Goal: Complete application form

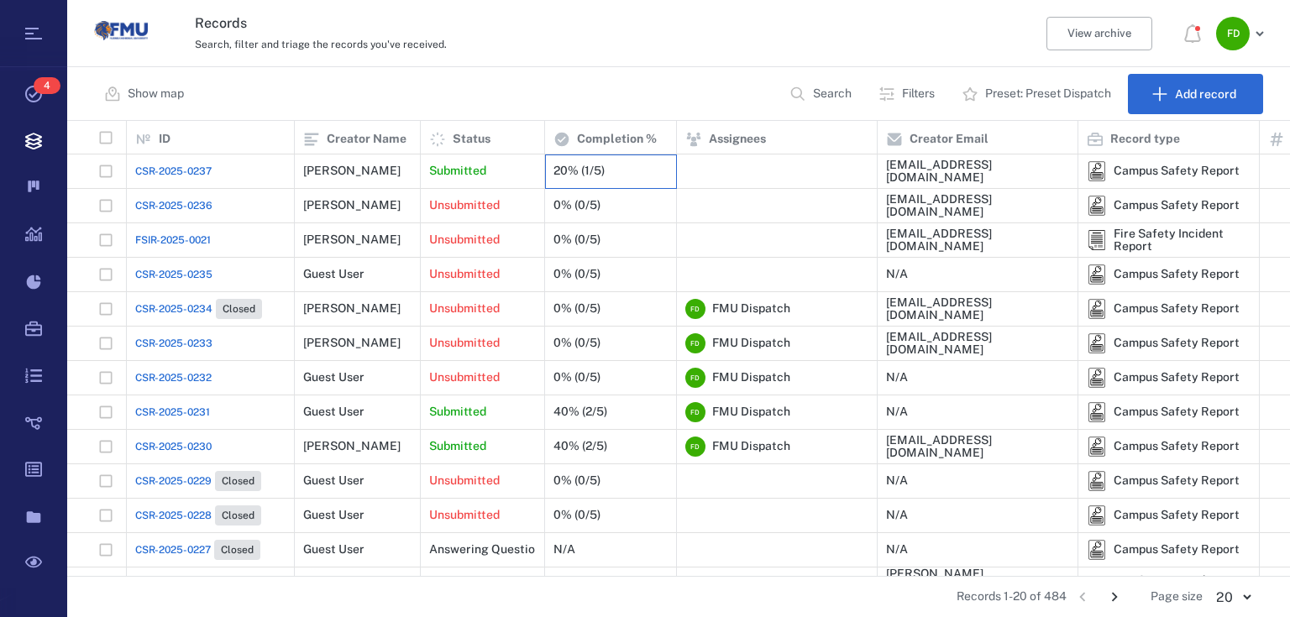
click at [571, 176] on div "20% (1/5)" at bounding box center [578, 171] width 51 height 13
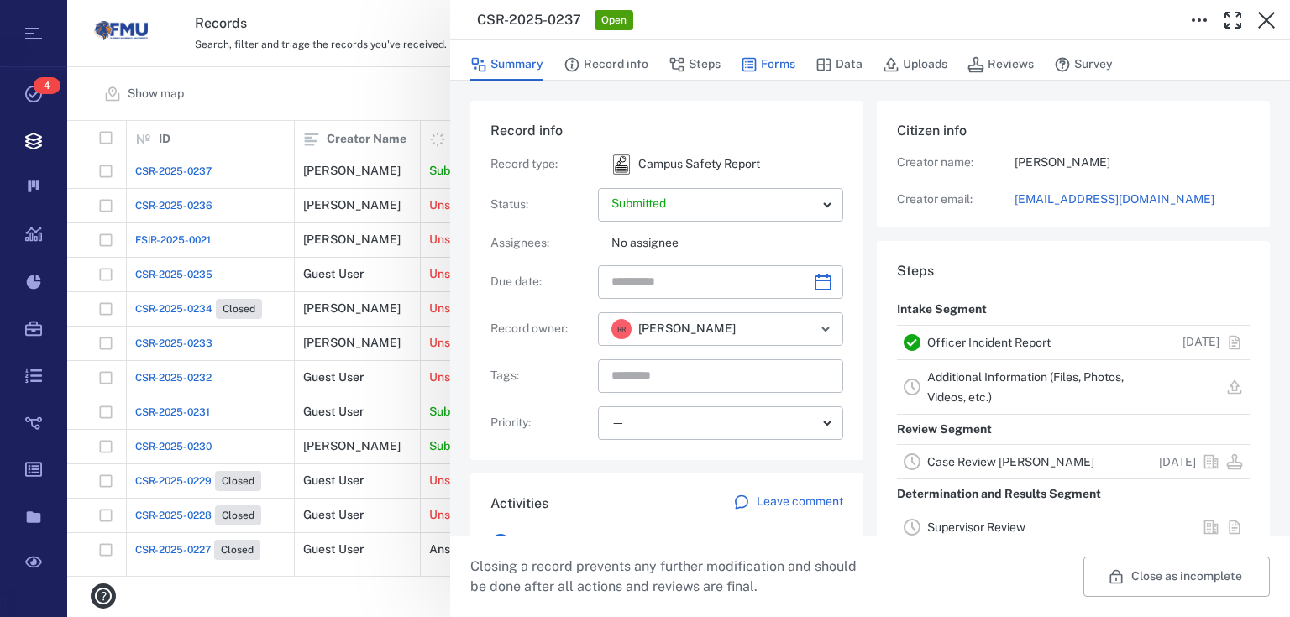
click at [752, 67] on icon "button" at bounding box center [749, 64] width 17 height 17
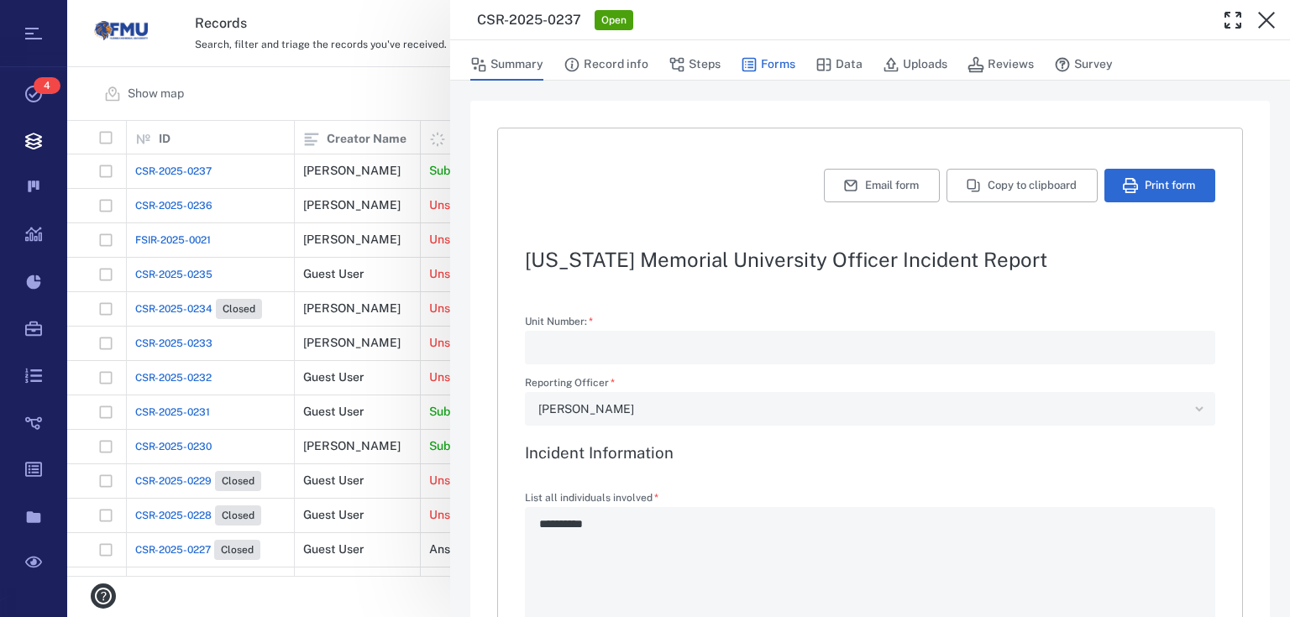
type textarea "*"
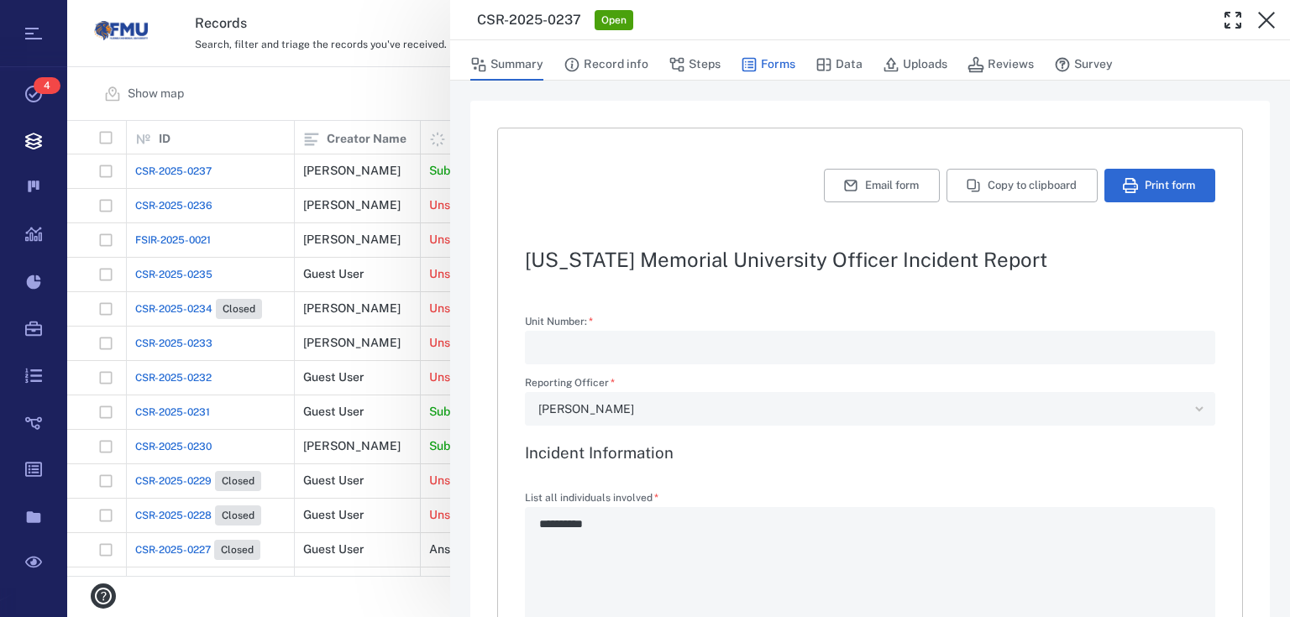
type textarea "*"
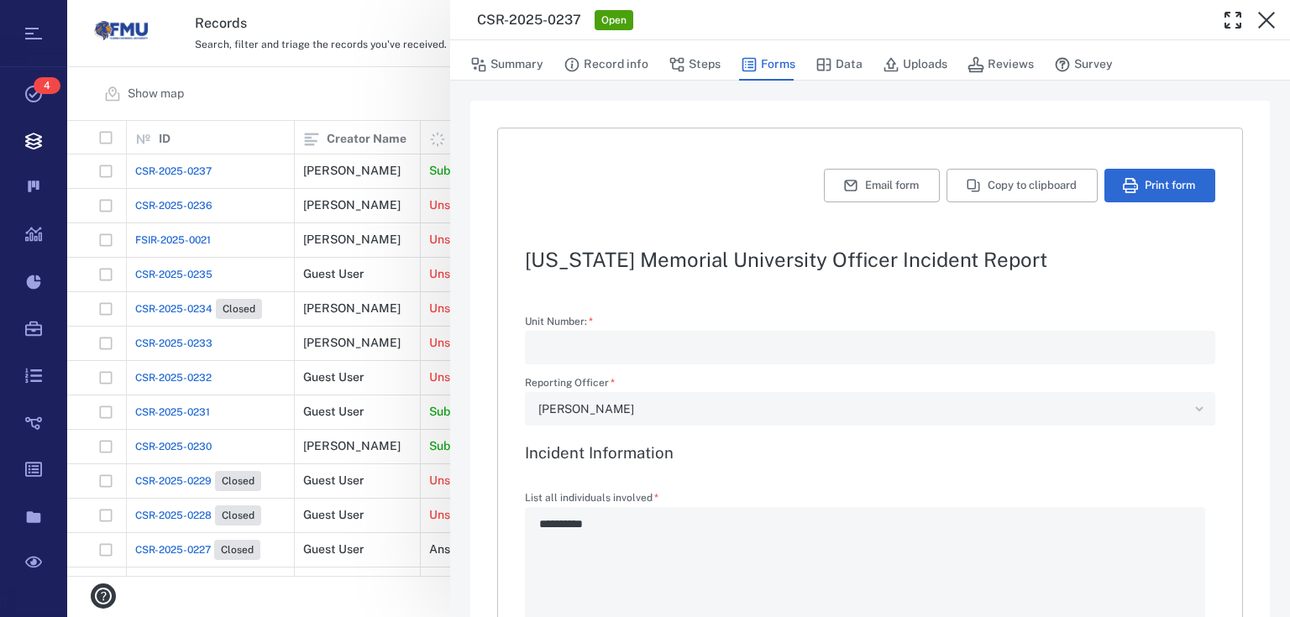
type textarea "*"
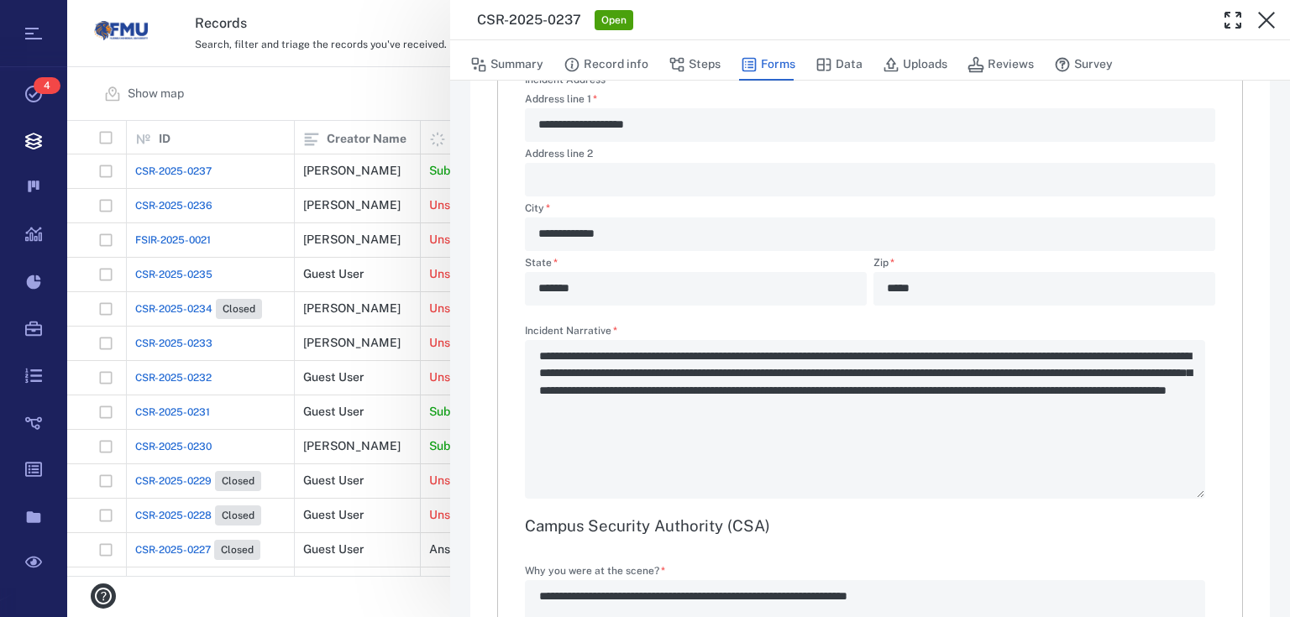
scroll to position [1209, 0]
